Goal: Navigation & Orientation: Find specific page/section

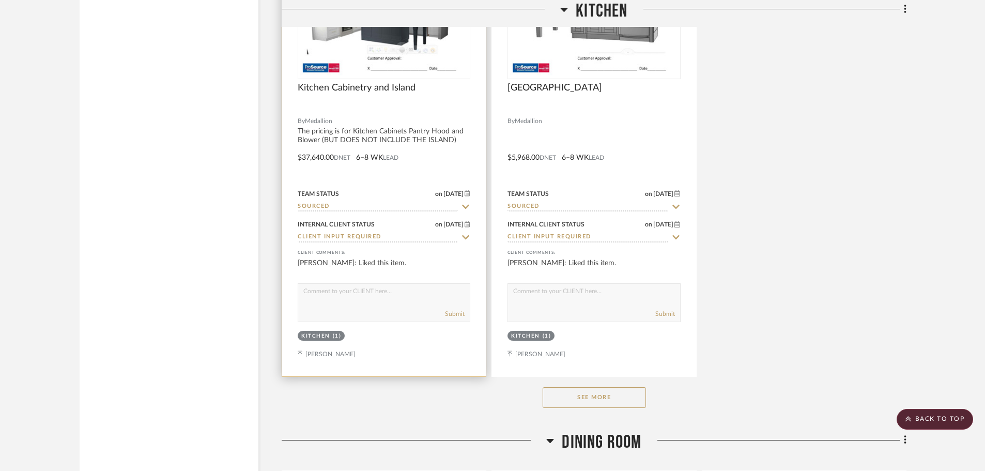
scroll to position [8730, 0]
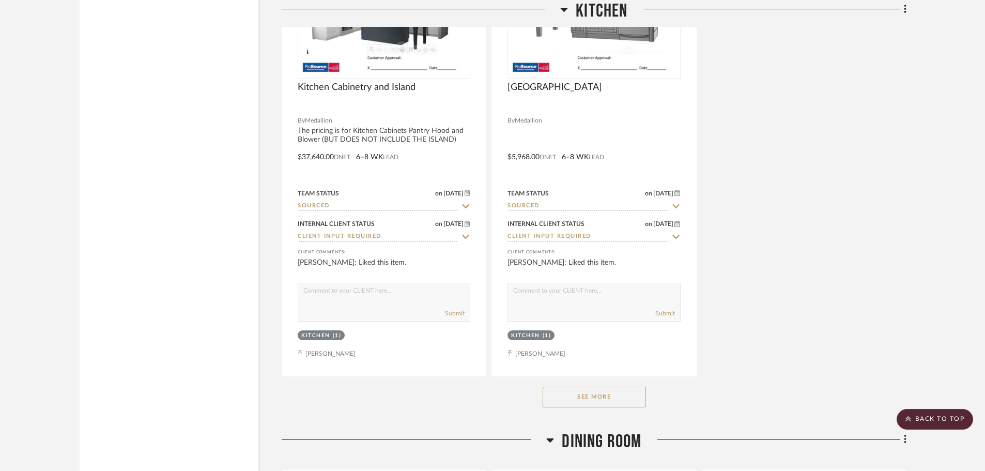
click at [570, 405] on button "See More" at bounding box center [593, 396] width 103 height 21
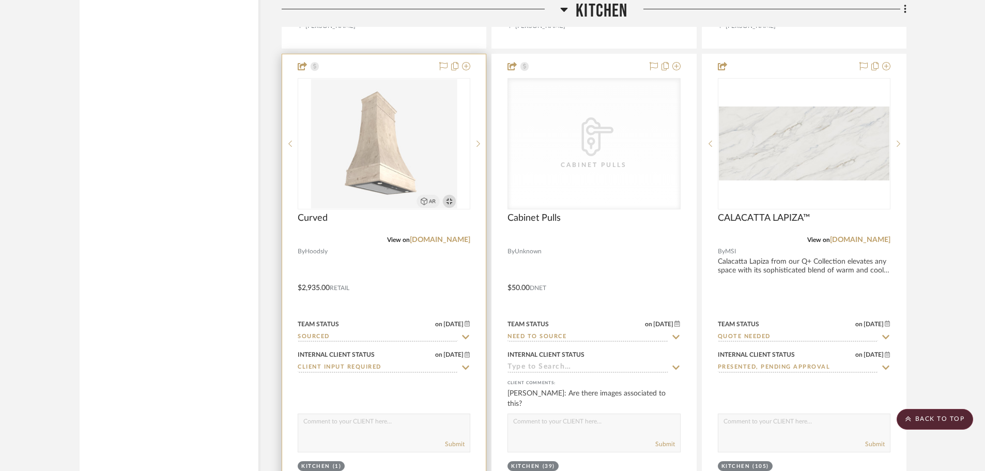
scroll to position [9092, 0]
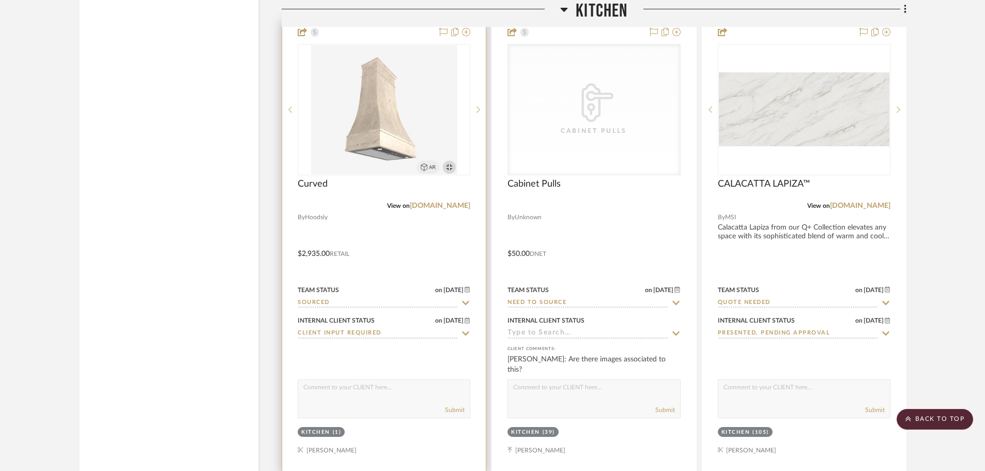
click at [385, 135] on img "0" at bounding box center [384, 109] width 146 height 129
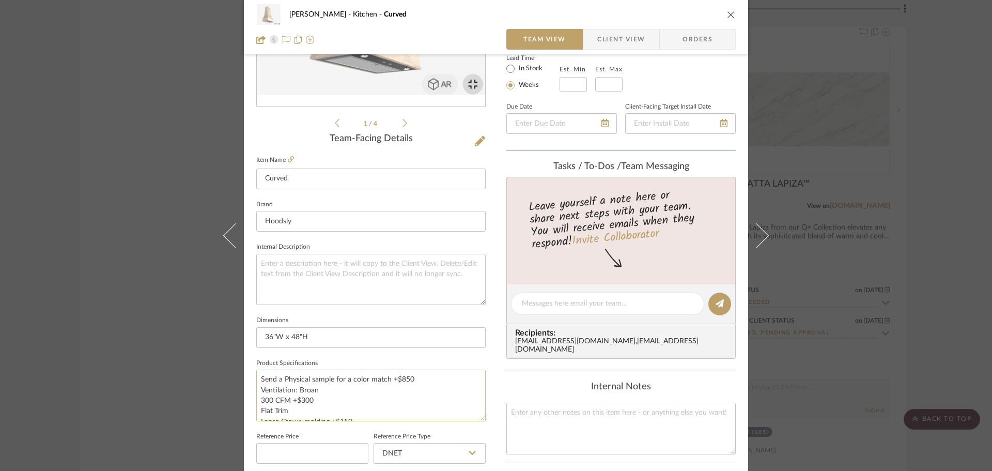
scroll to position [0, 0]
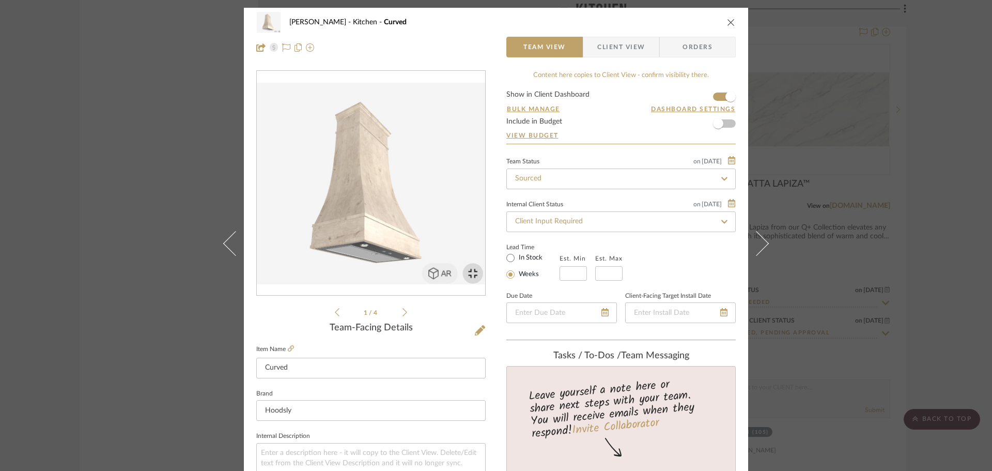
click at [727, 18] on icon "close" at bounding box center [731, 22] width 8 height 8
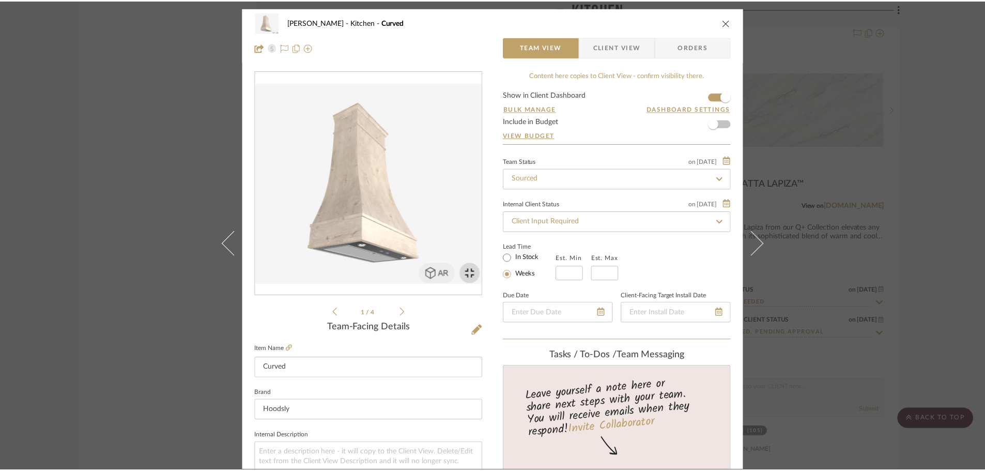
scroll to position [9092, 0]
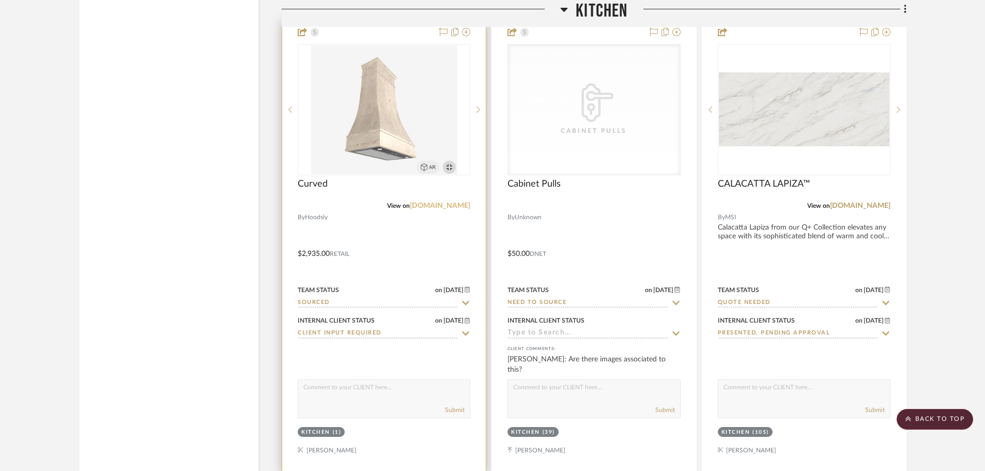
click at [459, 207] on link "[DOMAIN_NAME]" at bounding box center [440, 205] width 60 height 7
click at [426, 237] on div at bounding box center [384, 246] width 204 height 452
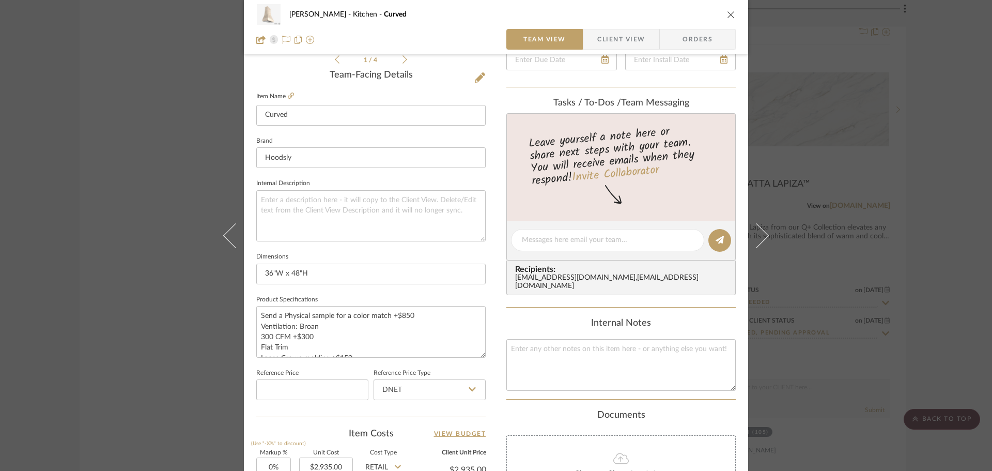
scroll to position [258, 0]
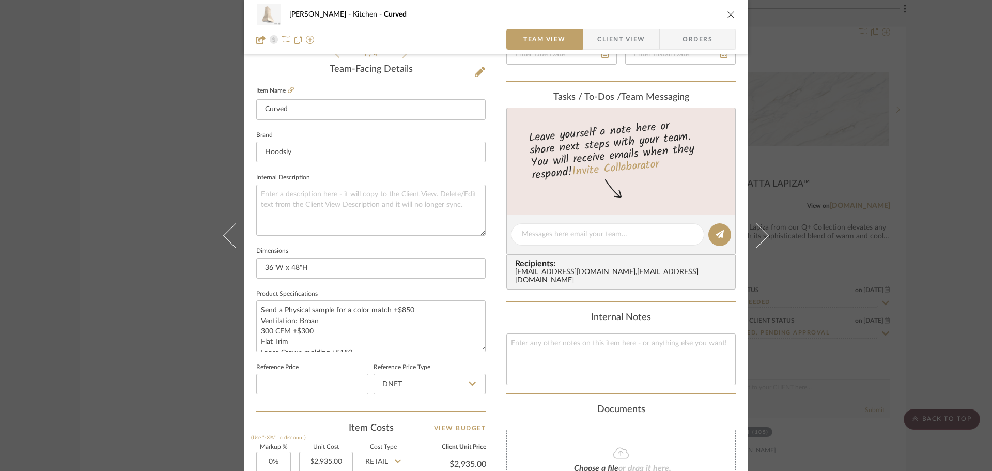
click at [730, 18] on icon "close" at bounding box center [731, 14] width 8 height 8
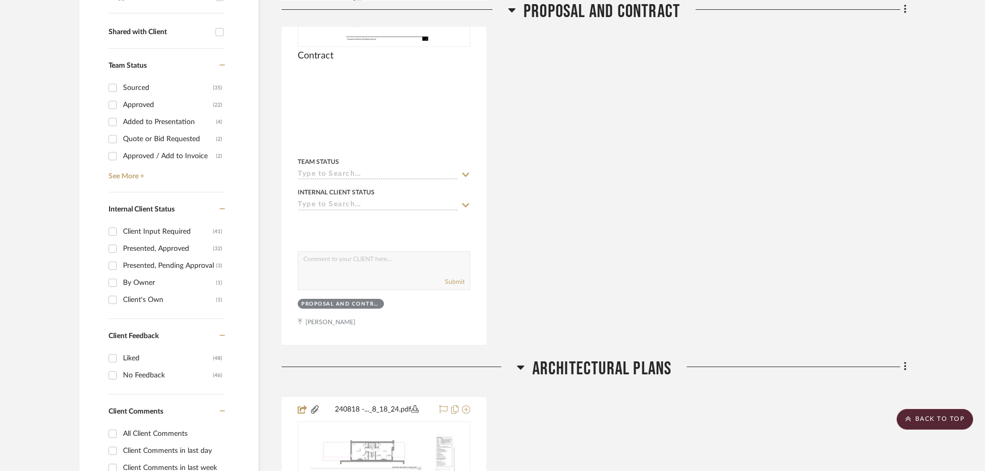
scroll to position [0, 0]
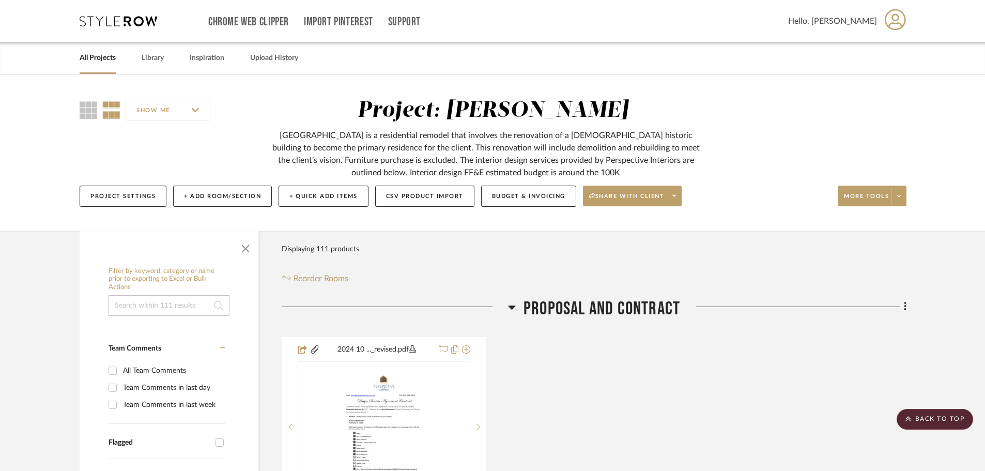
drag, startPoint x: 143, startPoint y: 315, endPoint x: 133, endPoint y: 152, distance: 162.5
click at [105, 62] on link "All Projects" at bounding box center [98, 58] width 36 height 14
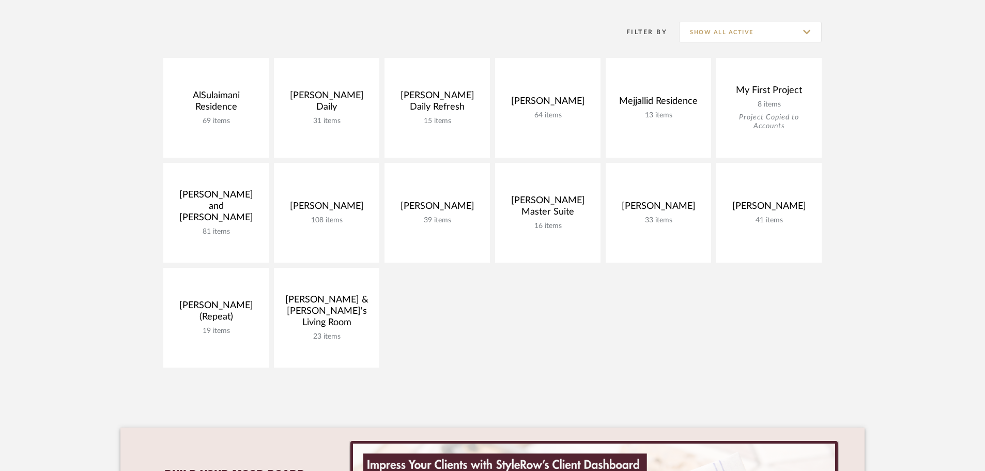
scroll to position [207, 0]
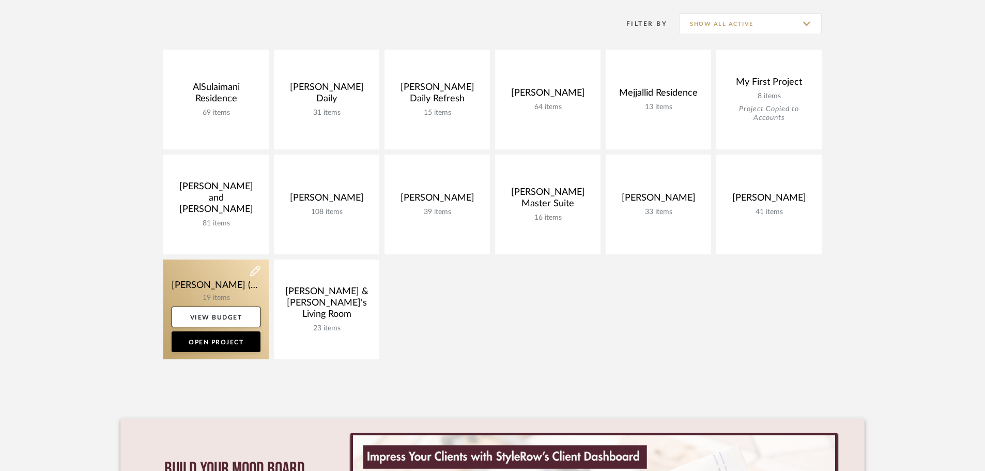
click at [225, 289] on link at bounding box center [215, 309] width 105 height 100
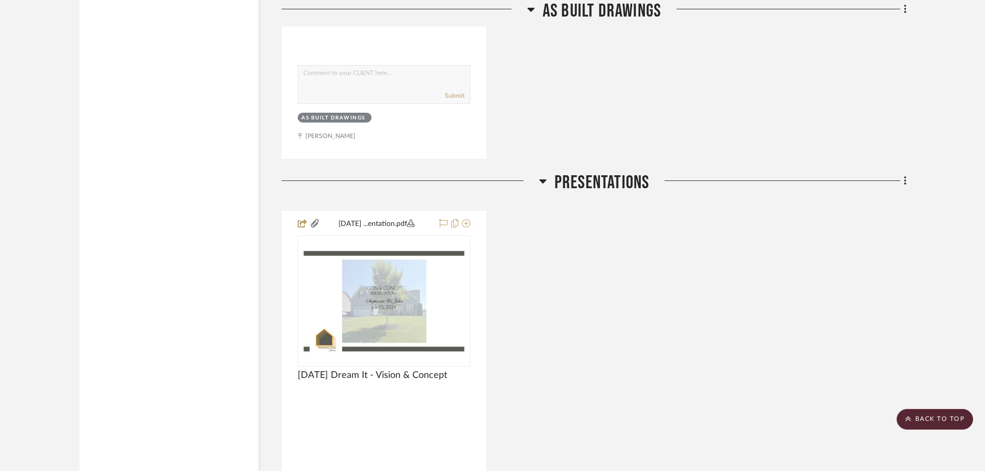
scroll to position [2170, 0]
